Goal: Task Accomplishment & Management: Manage account settings

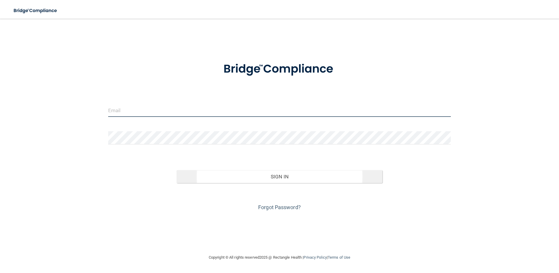
type input "[EMAIL_ADDRESS][DOMAIN_NAME]"
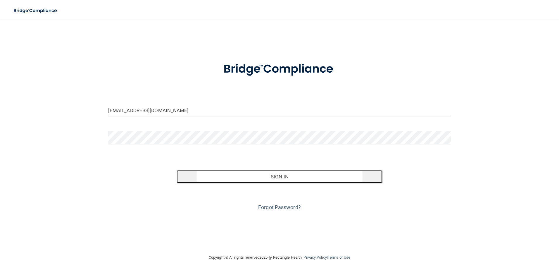
click at [279, 180] on button "Sign In" at bounding box center [280, 176] width 206 height 13
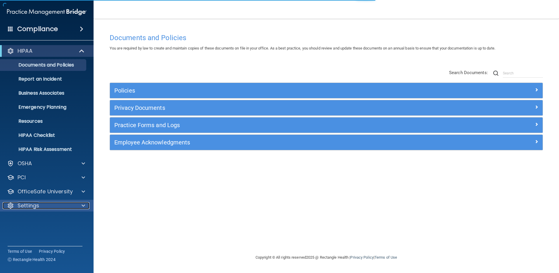
click at [28, 206] on p "Settings" at bounding box center [29, 205] width 22 height 7
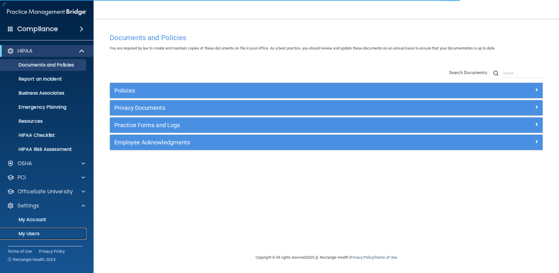
click at [31, 233] on p "My Users" at bounding box center [44, 233] width 80 height 6
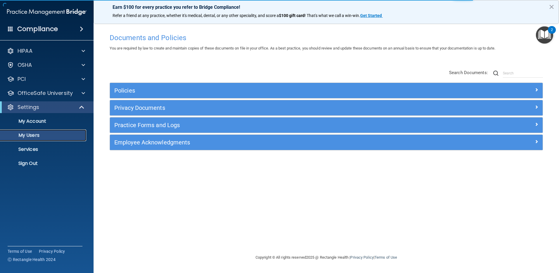
select select "20"
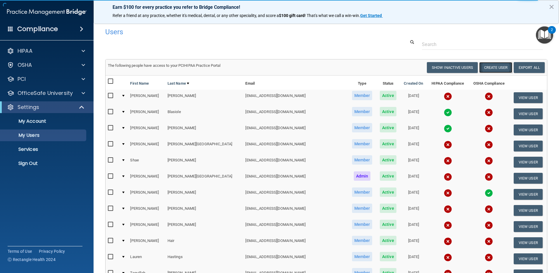
click at [493, 67] on button "Create User" at bounding box center [495, 67] width 33 height 11
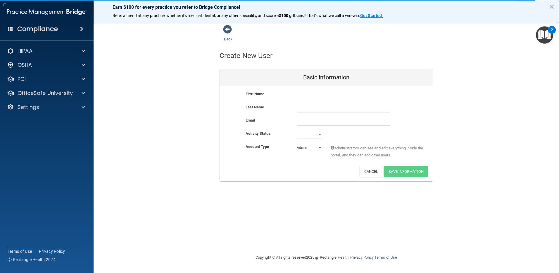
click at [312, 95] on input "text" at bounding box center [343, 94] width 93 height 9
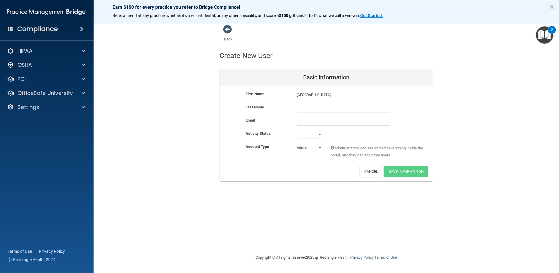
type input "[GEOGRAPHIC_DATA]"
type input "[PERSON_NAME]"
click at [314, 122] on input "email" at bounding box center [343, 121] width 93 height 9
paste input "[PERSON_NAME][EMAIL_ADDRESS][DOMAIN_NAME]"
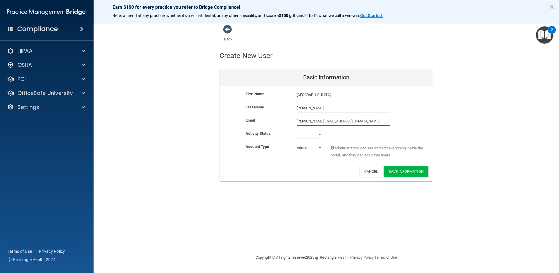
type input "[PERSON_NAME][EMAIL_ADDRESS][DOMAIN_NAME]"
click at [305, 135] on select "Active Inactive" at bounding box center [309, 135] width 25 height 9
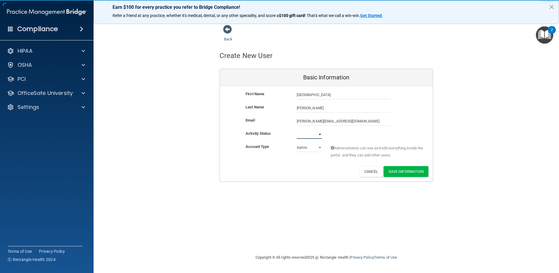
select select "active"
click at [297, 130] on select "Active Inactive" at bounding box center [309, 134] width 25 height 9
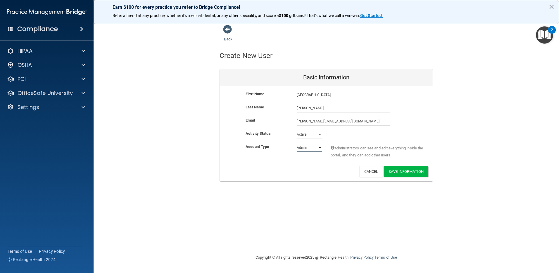
click at [319, 147] on select "Admin Member" at bounding box center [309, 147] width 25 height 9
select select "practice_member"
click at [297, 143] on select "Admin Member" at bounding box center [309, 147] width 25 height 9
click at [414, 170] on button "Save Information" at bounding box center [406, 171] width 45 height 11
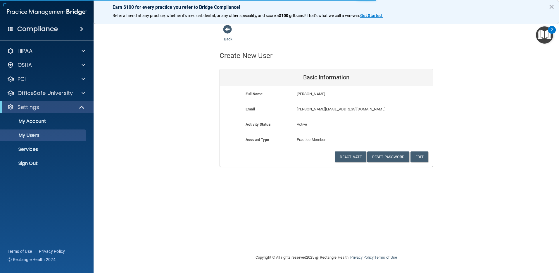
select select "20"
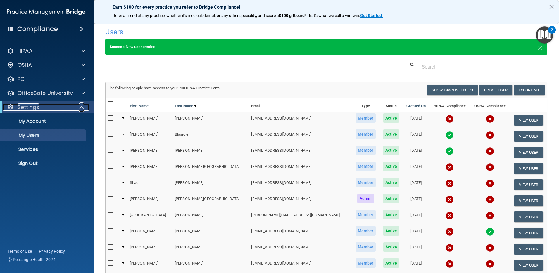
click at [80, 106] on span at bounding box center [82, 107] width 5 height 7
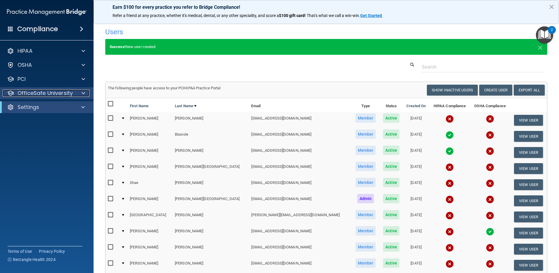
click at [84, 93] on span at bounding box center [84, 93] width 4 height 7
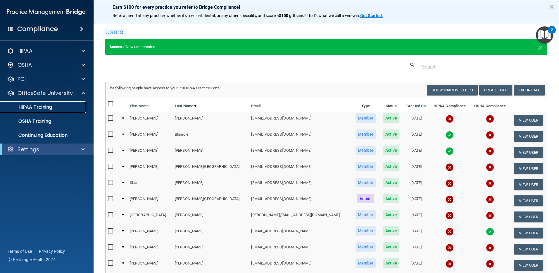
click at [37, 104] on p "HIPAA Training" at bounding box center [28, 107] width 48 height 6
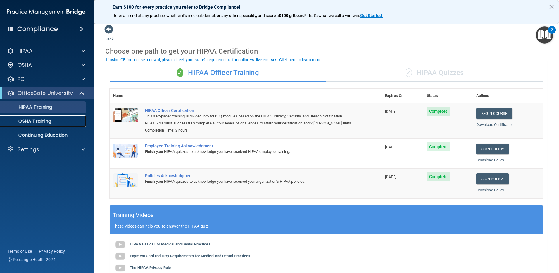
click at [44, 121] on p "OSHA Training" at bounding box center [27, 121] width 47 height 6
